Goal: Information Seeking & Learning: Learn about a topic

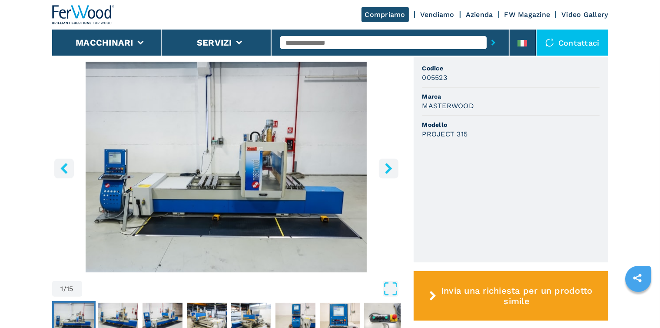
scroll to position [217, 0]
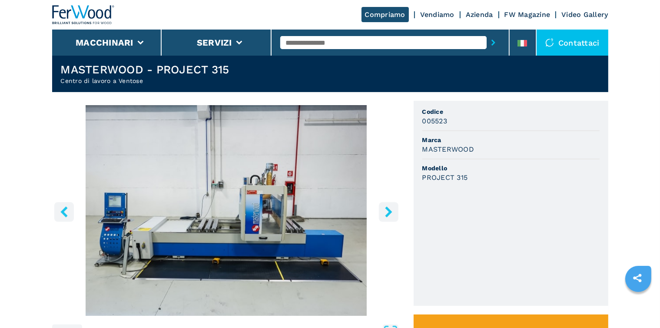
click at [185, 183] on img "Go to Slide 1" at bounding box center [226, 210] width 349 height 211
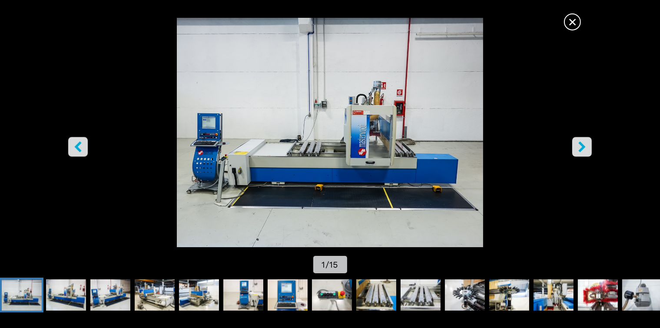
click at [581, 147] on icon "right-button" at bounding box center [582, 146] width 11 height 11
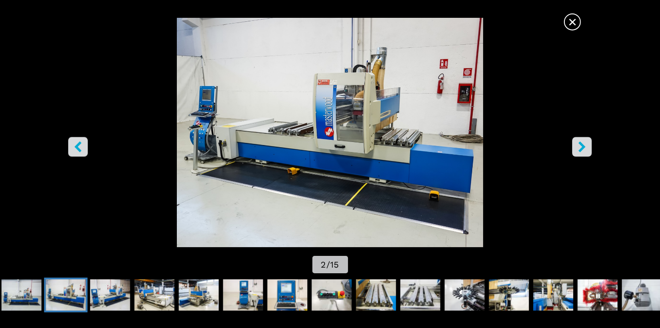
click at [581, 147] on icon "right-button" at bounding box center [582, 146] width 11 height 11
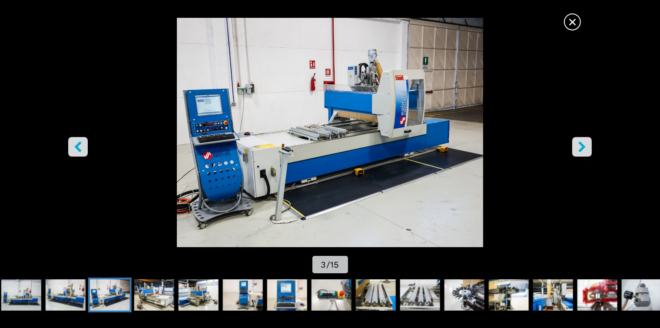
click at [578, 147] on icon "right-button" at bounding box center [582, 146] width 11 height 11
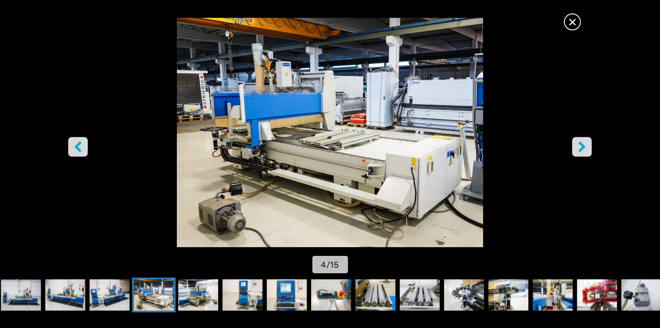
click at [577, 147] on icon "right-button" at bounding box center [582, 146] width 11 height 11
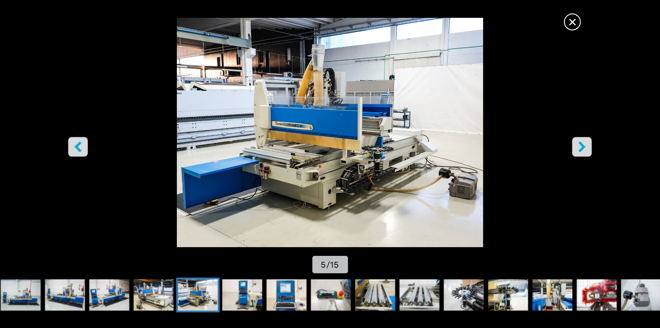
click at [577, 147] on icon "right-button" at bounding box center [582, 146] width 11 height 11
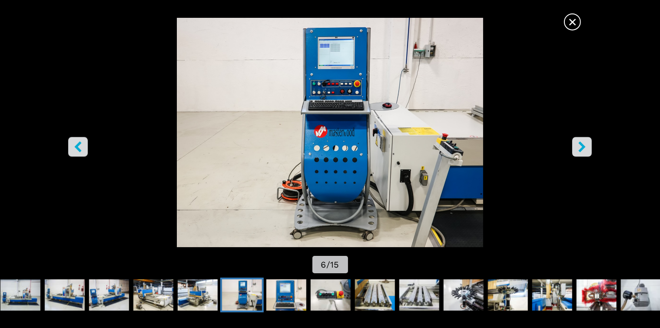
click at [576, 147] on button "right-button" at bounding box center [583, 147] width 20 height 20
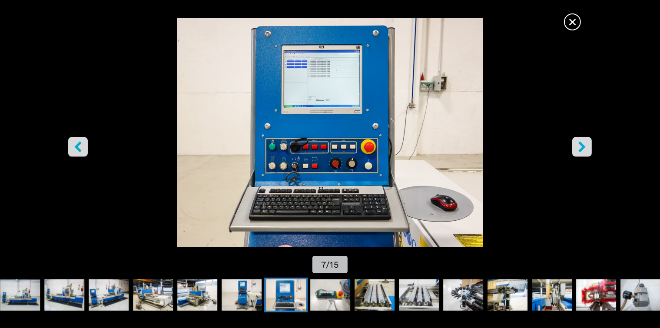
click at [576, 146] on button "right-button" at bounding box center [583, 147] width 20 height 20
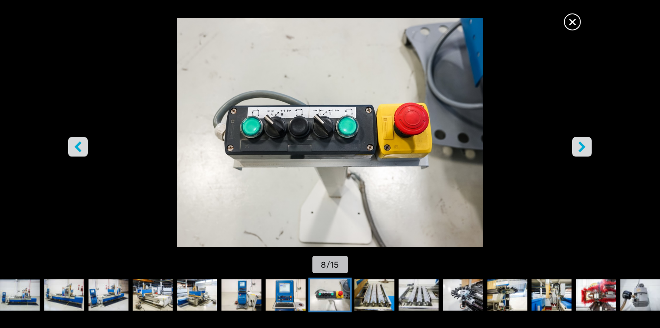
click at [576, 146] on button "right-button" at bounding box center [583, 147] width 20 height 20
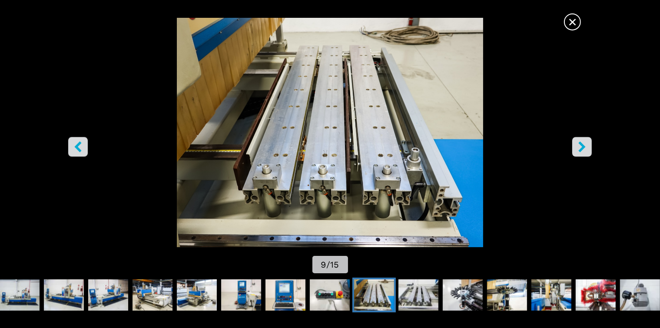
click at [576, 146] on button "right-button" at bounding box center [583, 147] width 20 height 20
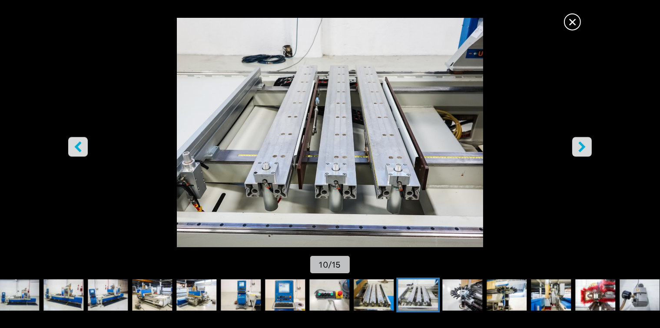
click at [575, 146] on button "right-button" at bounding box center [583, 147] width 20 height 20
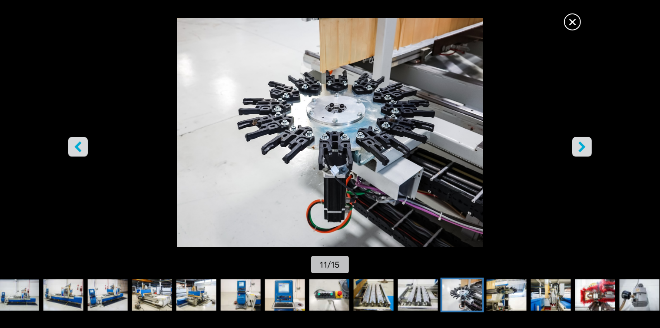
click at [575, 145] on button "right-button" at bounding box center [583, 147] width 20 height 20
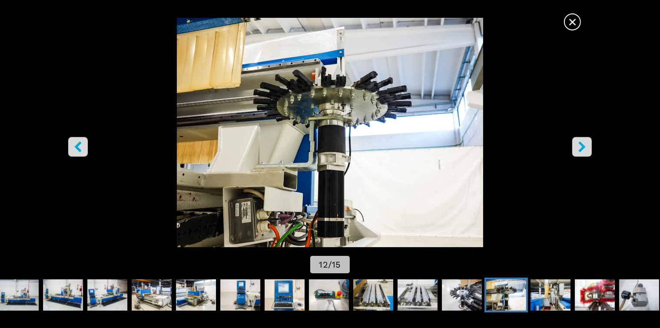
click at [575, 145] on button "right-button" at bounding box center [583, 147] width 20 height 20
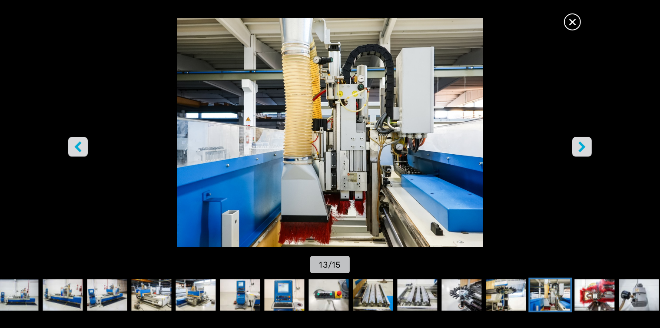
click at [575, 145] on button "right-button" at bounding box center [583, 147] width 20 height 20
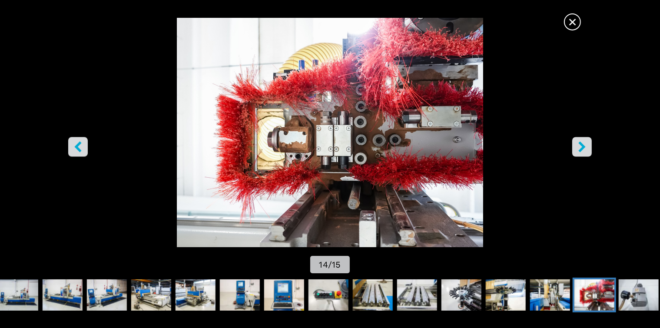
click at [575, 145] on button "right-button" at bounding box center [583, 147] width 20 height 20
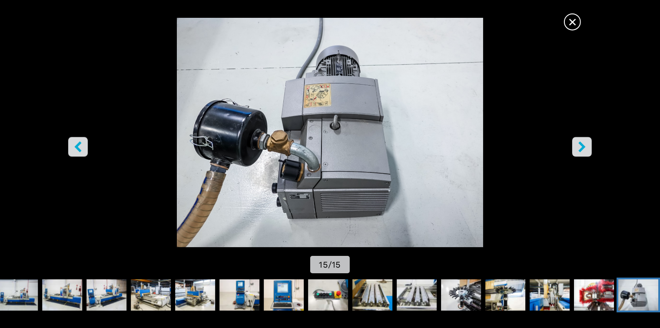
click at [575, 145] on button "right-button" at bounding box center [583, 147] width 20 height 20
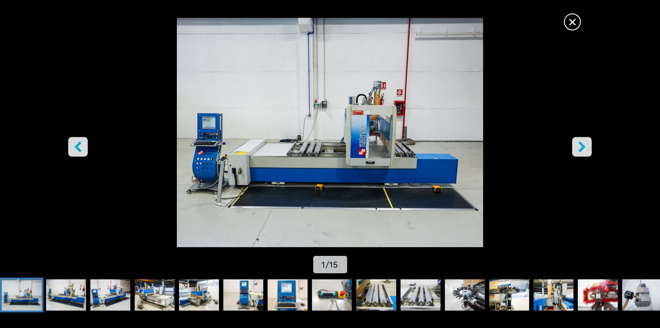
click at [575, 145] on button "right-button" at bounding box center [583, 147] width 20 height 20
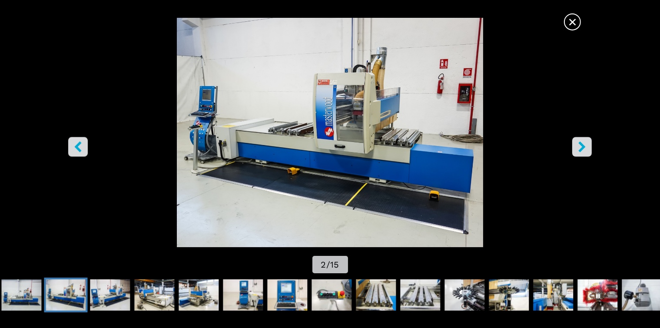
click at [572, 23] on span "×" at bounding box center [572, 20] width 15 height 15
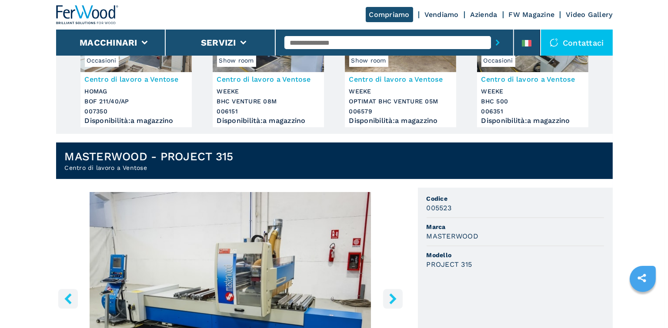
scroll to position [0, 0]
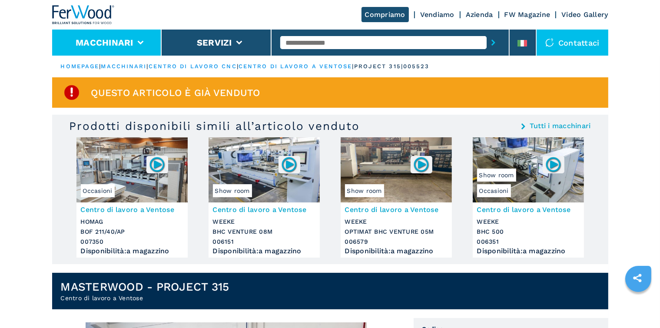
click at [110, 43] on button "Macchinari" at bounding box center [105, 42] width 58 height 10
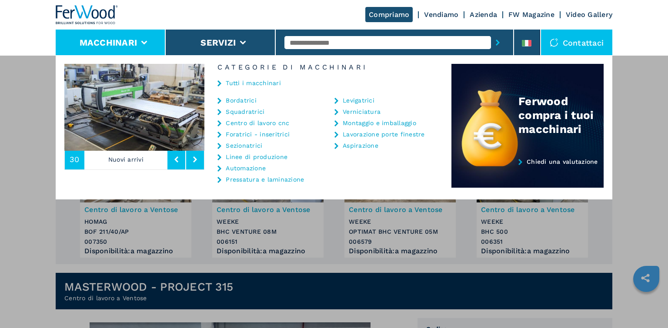
click at [254, 122] on link "Centro di lavoro cnc" at bounding box center [257, 123] width 63 height 6
click at [226, 122] on link "Centro di lavoro cnc" at bounding box center [257, 123] width 63 height 6
click at [237, 120] on link "Centro di lavoro cnc" at bounding box center [257, 123] width 63 height 6
click at [240, 122] on link "Centro di lavoro cnc" at bounding box center [257, 123] width 63 height 6
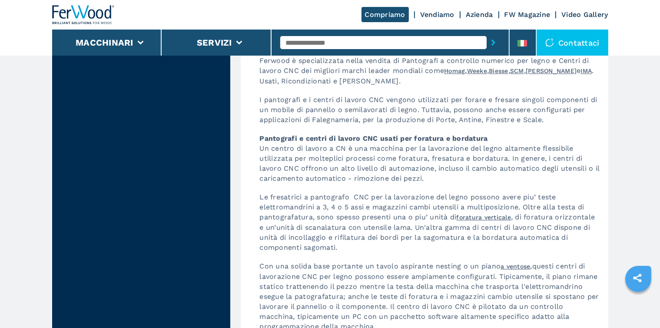
scroll to position [2217, 0]
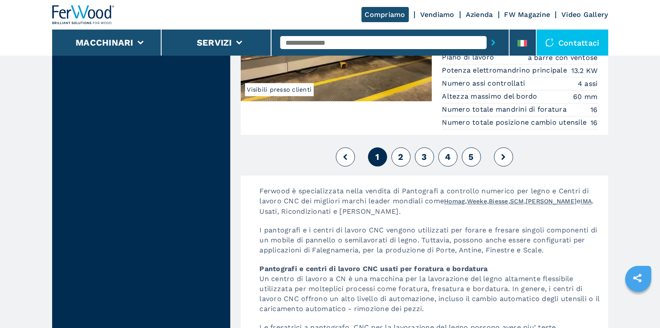
click at [400, 162] on span "2" at bounding box center [400, 157] width 5 height 10
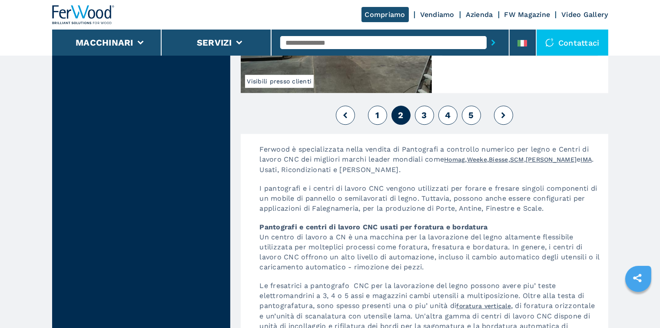
scroll to position [2304, 0]
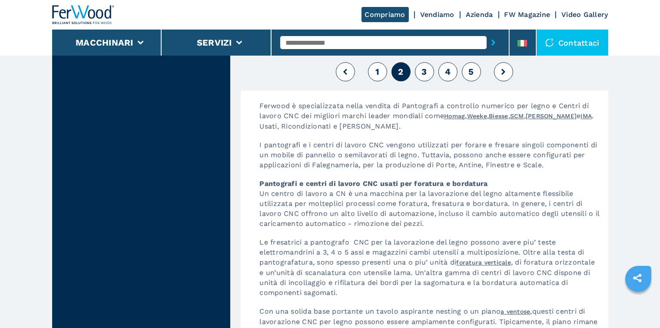
click at [423, 77] on span "3" at bounding box center [424, 72] width 5 height 10
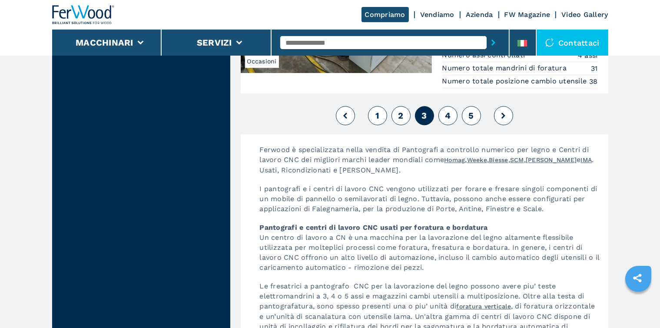
scroll to position [2304, 0]
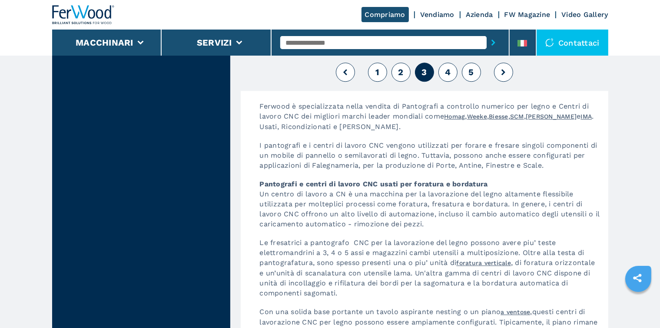
click at [447, 77] on span "4" at bounding box center [448, 72] width 6 height 10
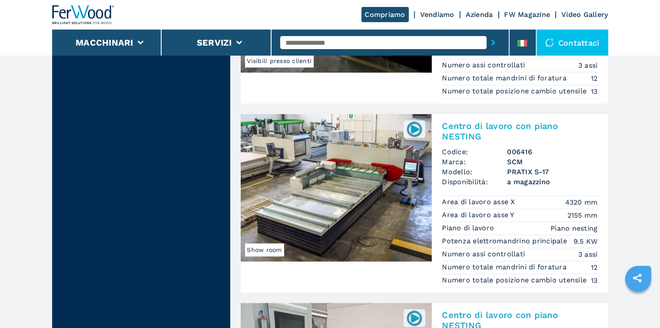
scroll to position [2090, 0]
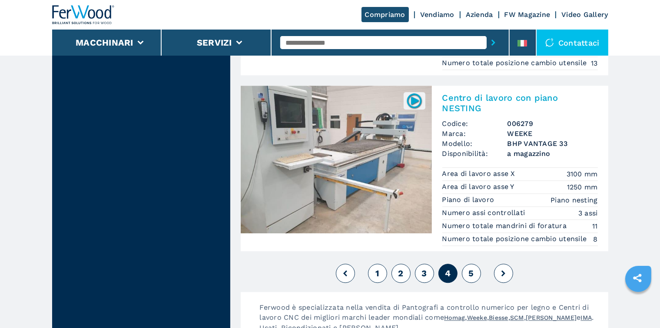
click at [339, 167] on img at bounding box center [336, 160] width 191 height 148
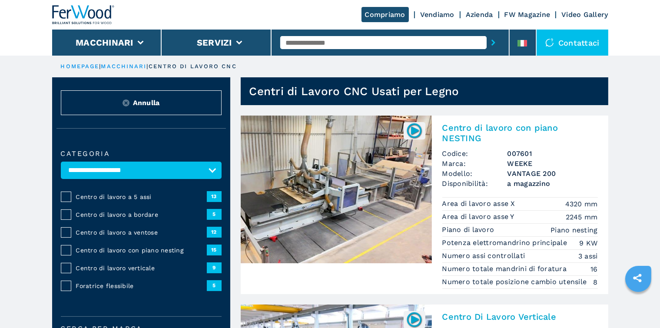
scroll to position [87, 0]
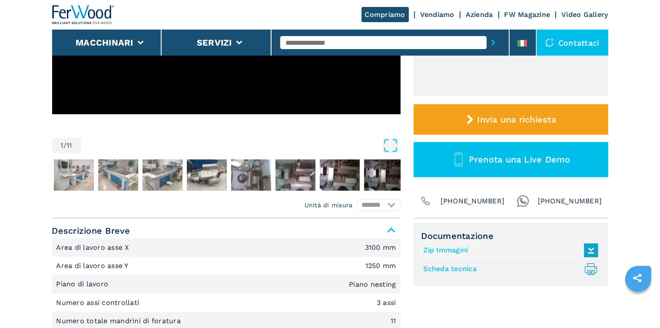
scroll to position [87, 0]
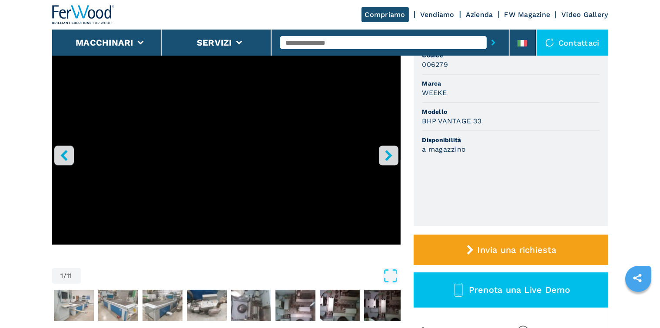
click at [388, 160] on icon "right-button" at bounding box center [388, 155] width 11 height 11
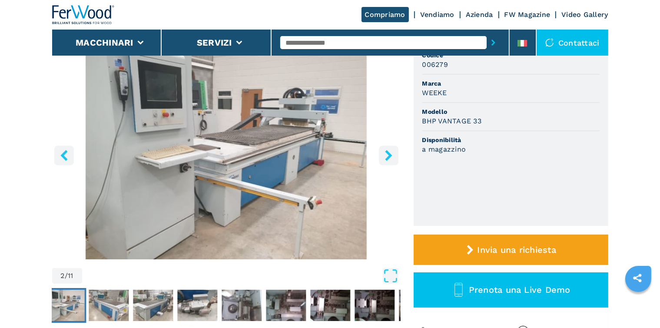
click at [388, 160] on icon "right-button" at bounding box center [388, 155] width 11 height 11
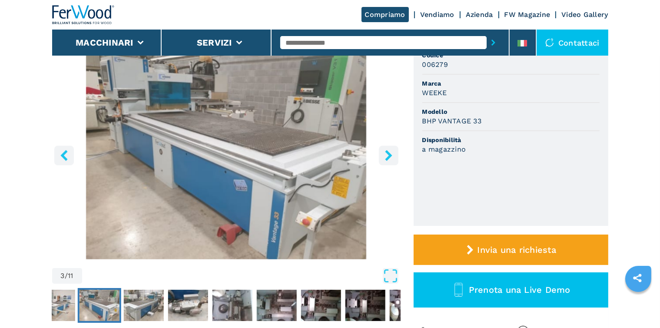
click at [388, 160] on icon "right-button" at bounding box center [388, 155] width 11 height 11
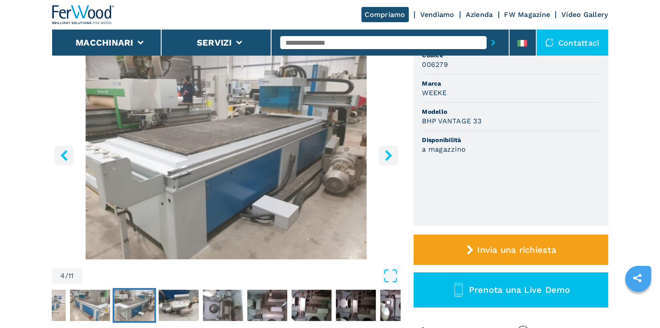
click at [388, 160] on icon "right-button" at bounding box center [388, 155] width 11 height 11
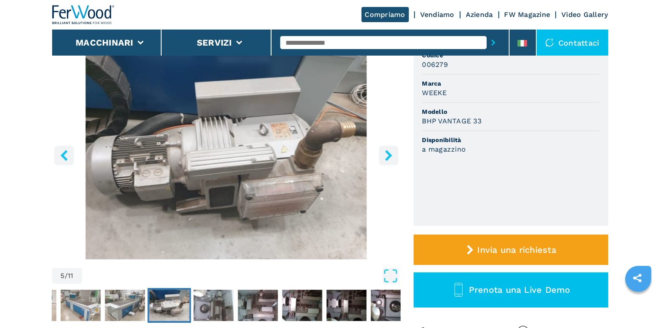
click at [388, 160] on icon "right-button" at bounding box center [388, 155] width 11 height 11
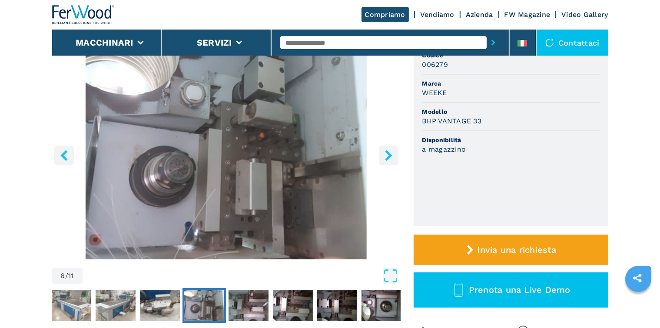
click at [388, 160] on icon "right-button" at bounding box center [388, 155] width 11 height 11
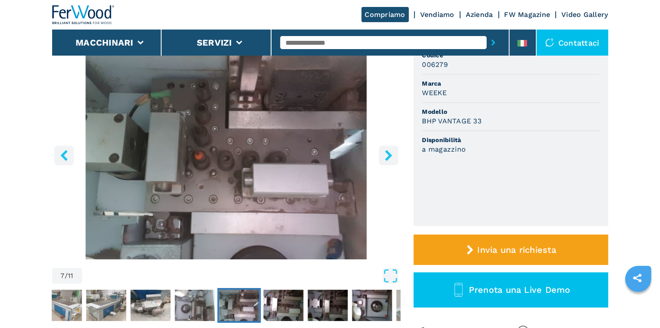
click at [388, 160] on icon "right-button" at bounding box center [388, 155] width 11 height 11
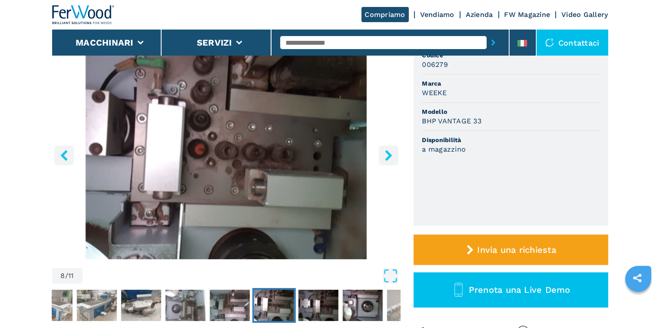
click at [385, 160] on icon "right-button" at bounding box center [388, 155] width 11 height 11
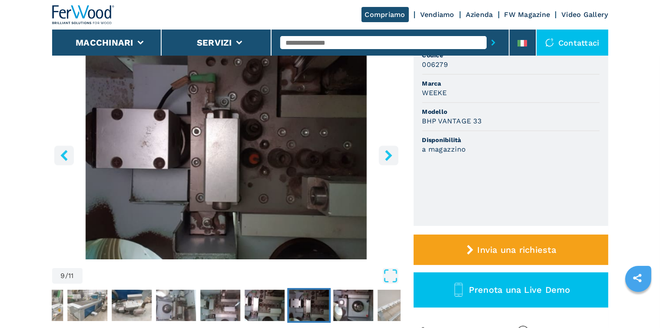
click at [385, 160] on icon "right-button" at bounding box center [388, 155] width 11 height 11
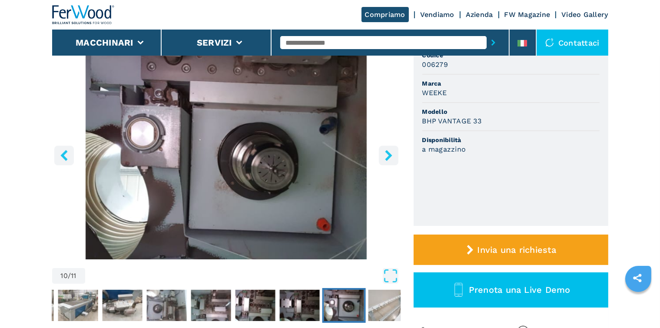
click at [385, 160] on icon "right-button" at bounding box center [388, 155] width 11 height 11
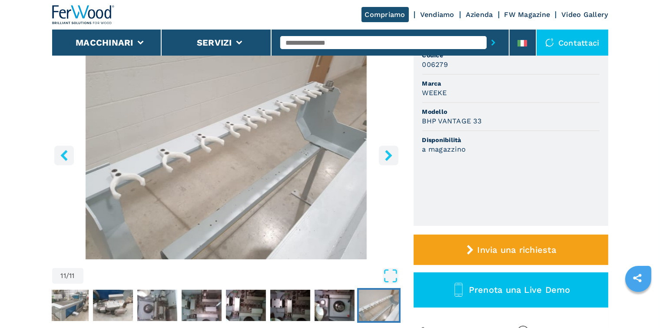
click at [385, 160] on icon "right-button" at bounding box center [388, 155] width 11 height 11
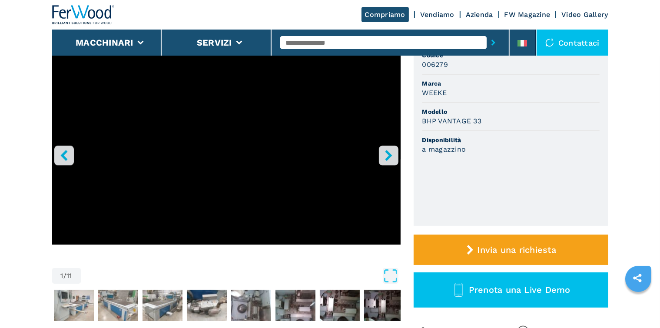
click at [385, 160] on icon "right-button" at bounding box center [388, 155] width 11 height 11
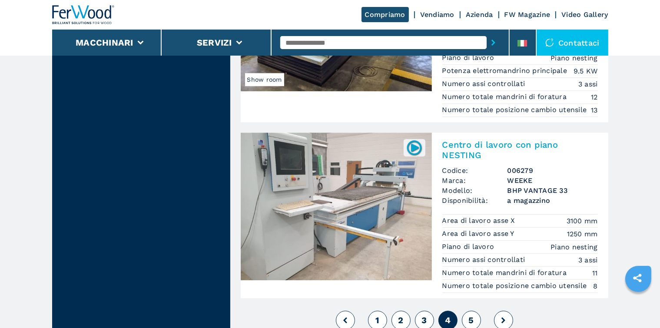
scroll to position [2087, 0]
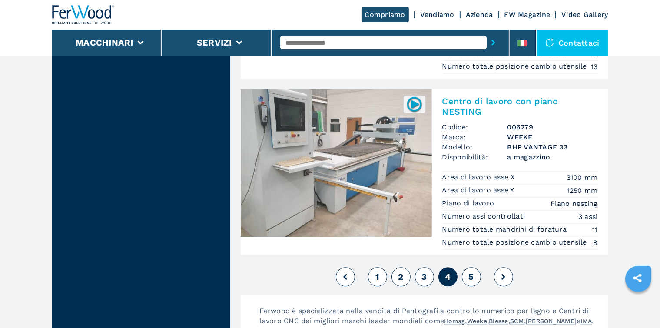
click at [468, 280] on button "5" at bounding box center [471, 276] width 19 height 19
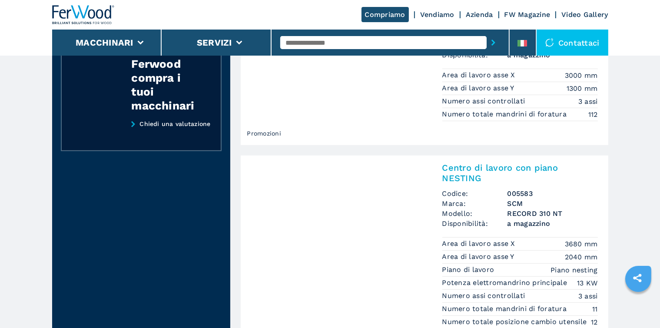
scroll to position [522, 0]
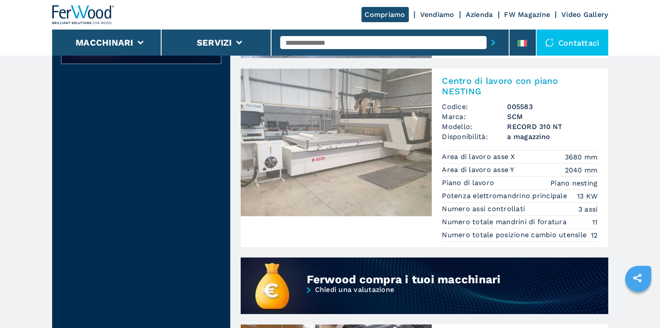
click at [373, 165] on img at bounding box center [336, 143] width 191 height 148
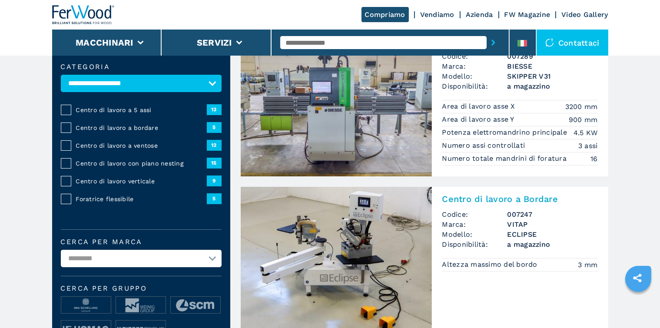
scroll to position [174, 0]
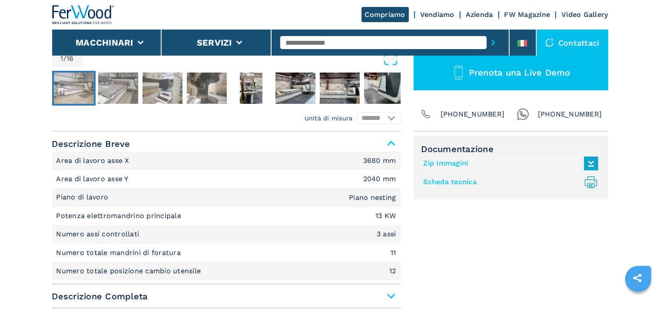
scroll to position [348, 0]
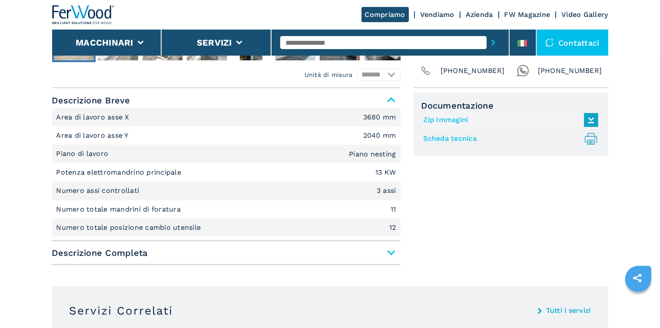
click at [391, 251] on span "Descrizione Completa" at bounding box center [226, 253] width 349 height 16
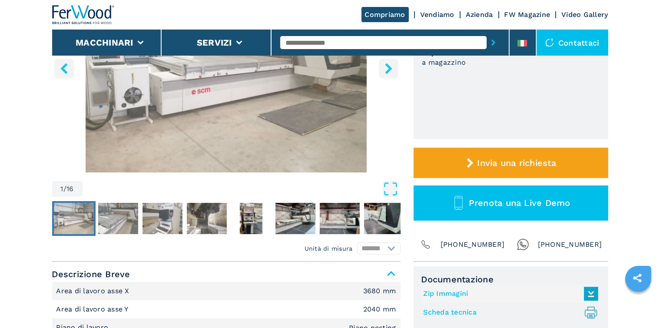
scroll to position [43, 0]
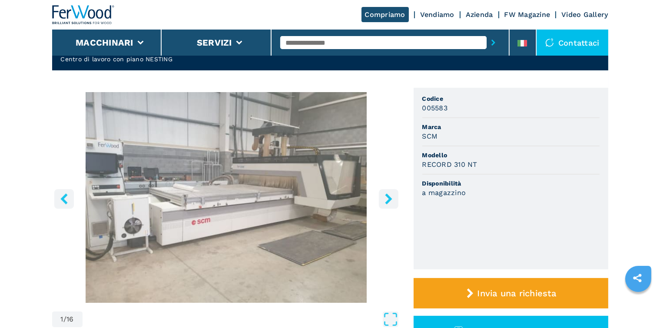
click at [386, 201] on icon "right-button" at bounding box center [388, 198] width 7 height 11
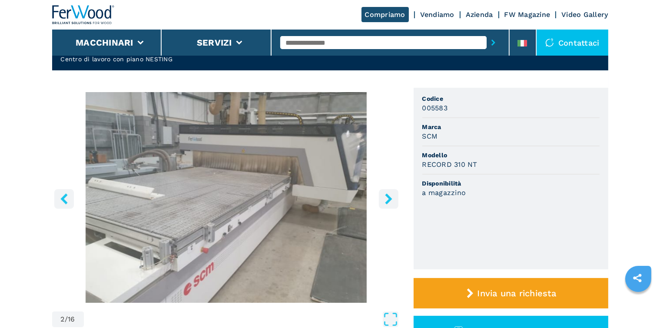
click at [387, 200] on icon "right-button" at bounding box center [388, 198] width 11 height 11
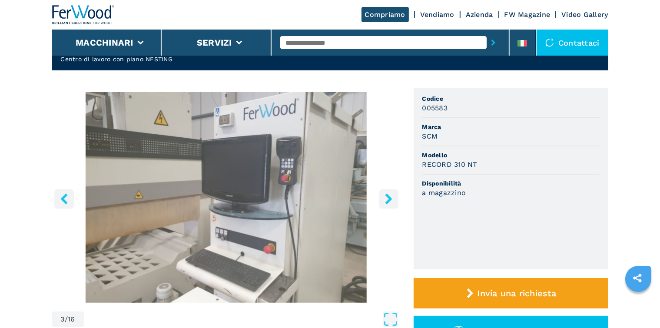
click at [387, 199] on icon "right-button" at bounding box center [388, 198] width 11 height 11
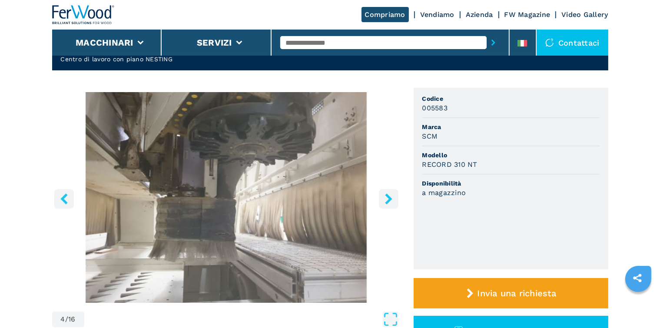
click at [387, 196] on icon "right-button" at bounding box center [388, 198] width 7 height 11
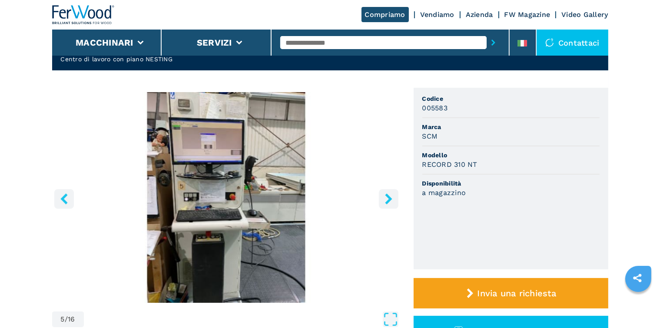
click at [387, 196] on icon "right-button" at bounding box center [388, 198] width 7 height 11
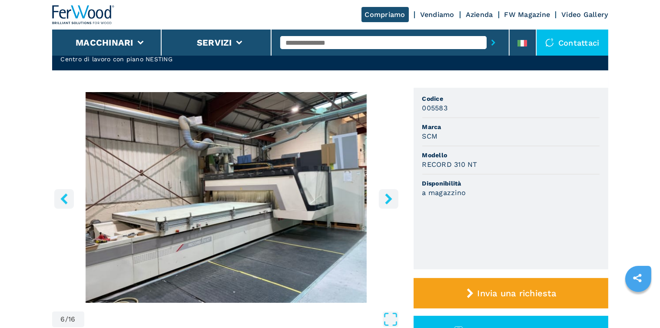
click at [387, 195] on icon "right-button" at bounding box center [388, 198] width 7 height 11
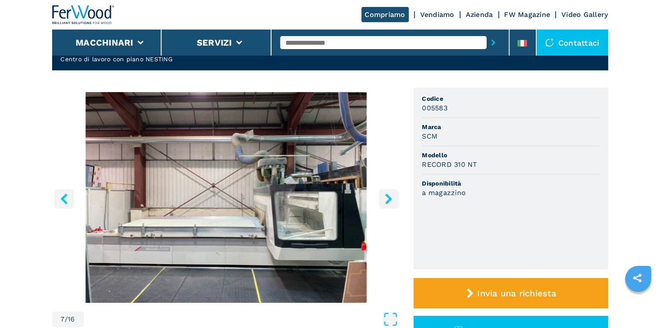
click at [387, 195] on icon "right-button" at bounding box center [388, 198] width 7 height 11
